Goal: Information Seeking & Learning: Understand process/instructions

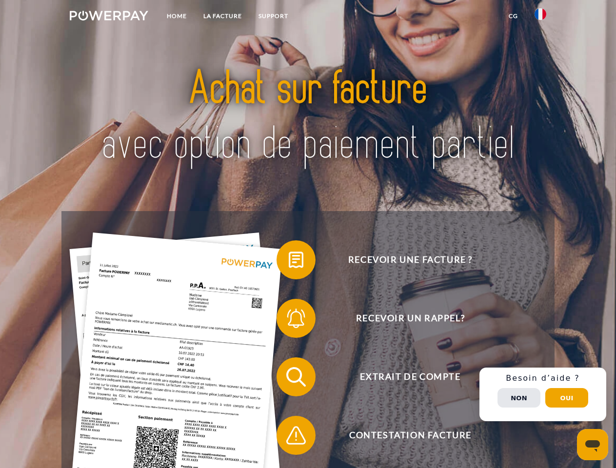
click at [109, 17] on img at bounding box center [109, 16] width 79 height 10
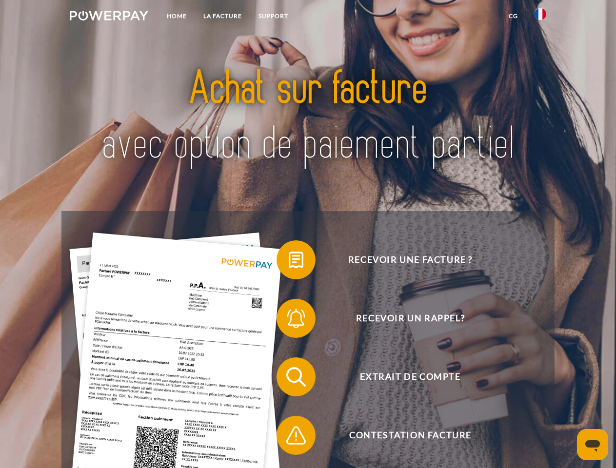
click at [541, 17] on img at bounding box center [541, 14] width 12 height 12
click at [513, 16] on link "CG" at bounding box center [514, 16] width 26 height 18
click at [289, 262] on span at bounding box center [281, 260] width 49 height 49
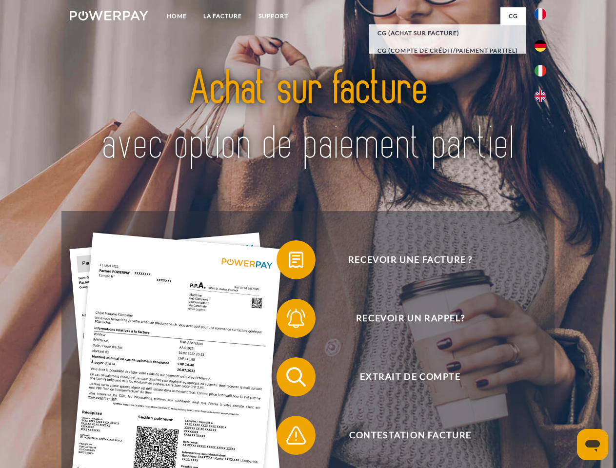
click at [289, 321] on span at bounding box center [281, 318] width 49 height 49
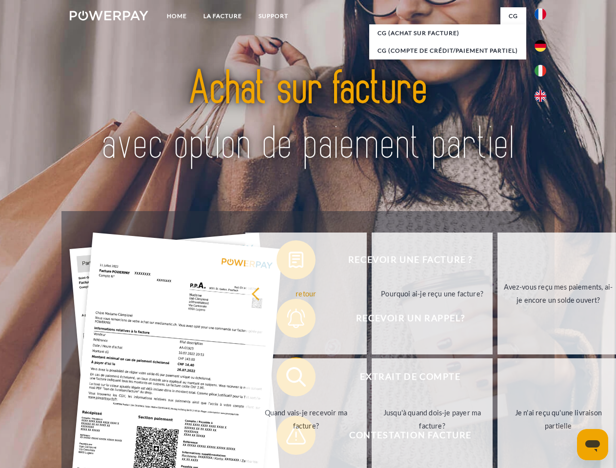
click at [372, 379] on link "Jusqu'à quand dois-je payer ma facture?" at bounding box center [432, 420] width 121 height 122
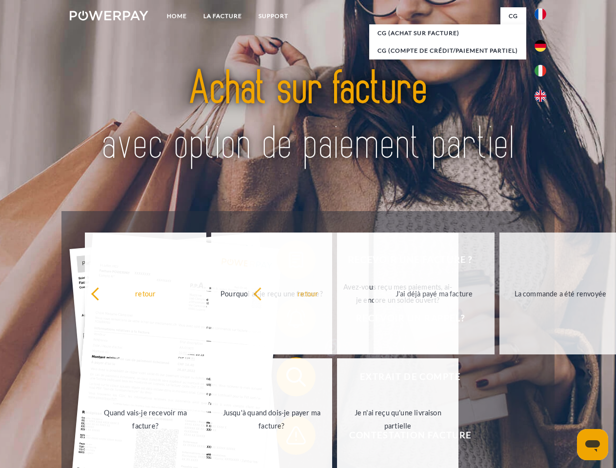
click at [289, 438] on div "Recevoir une facture ? Recevoir un rappel? Extrait de compte retour" at bounding box center [307, 406] width 493 height 390
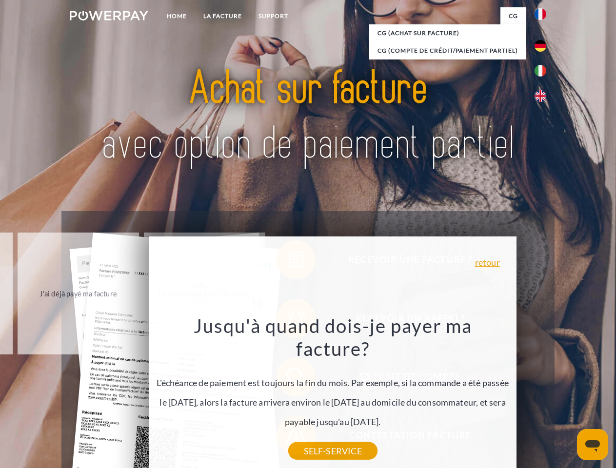
click at [543, 395] on div "Recevoir une facture ? Recevoir un rappel? Extrait de compte retour" at bounding box center [307, 406] width 493 height 390
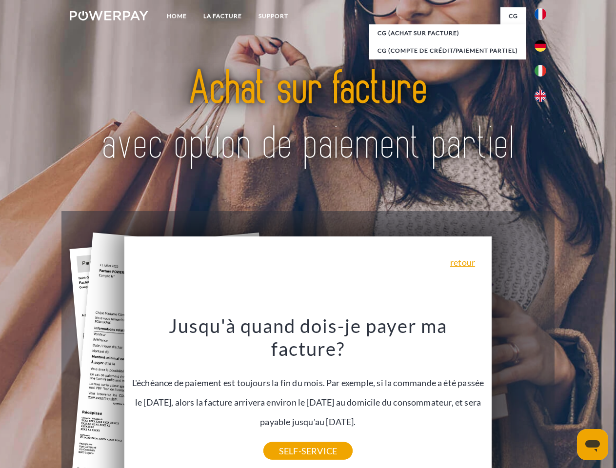
click at [519, 397] on span "Extrait de compte" at bounding box center [410, 377] width 239 height 39
click at [567, 398] on header "Home LA FACTURE Support" at bounding box center [308, 337] width 616 height 674
